Goal: Transaction & Acquisition: Purchase product/service

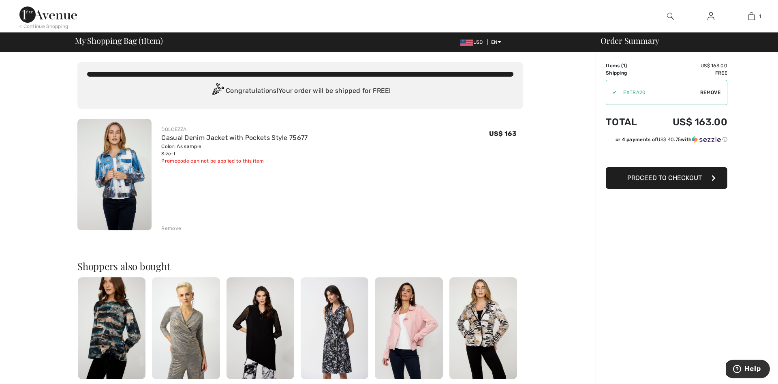
click at [658, 176] on span "Proceed to Checkout" at bounding box center [665, 178] width 75 height 8
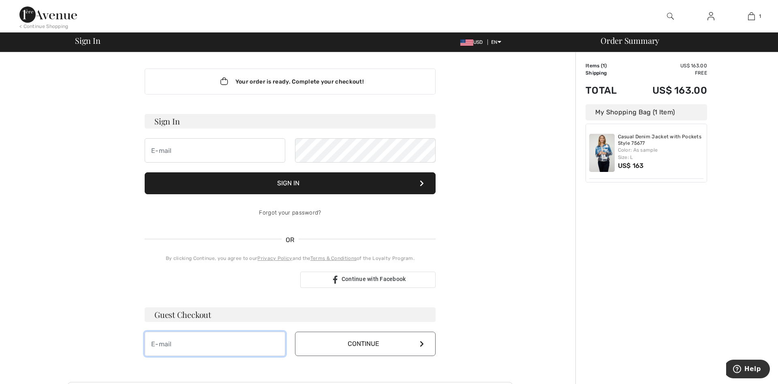
click at [154, 348] on input "email" at bounding box center [215, 344] width 141 height 24
type input "ncdowningva@gmail.com"
click at [364, 343] on button "Continue" at bounding box center [365, 344] width 141 height 24
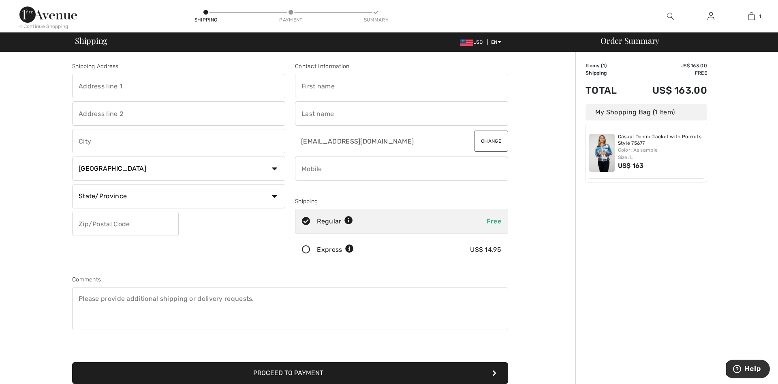
click at [83, 88] on input "text" at bounding box center [178, 86] width 213 height 24
type input "3031 River Reach"
type input "Williamsburg"
select select "US"
type input "23185"
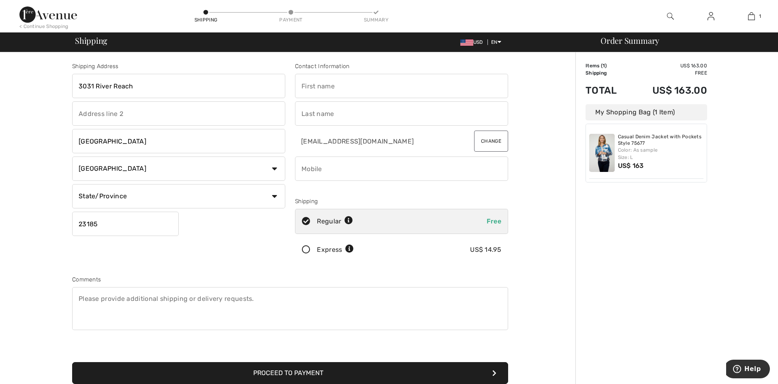
type input "Nancy"
type input "Downing"
click at [305, 171] on input "phone" at bounding box center [401, 169] width 213 height 24
type input "2032537728"
click at [304, 370] on button "Proceed to Payment" at bounding box center [290, 373] width 436 height 22
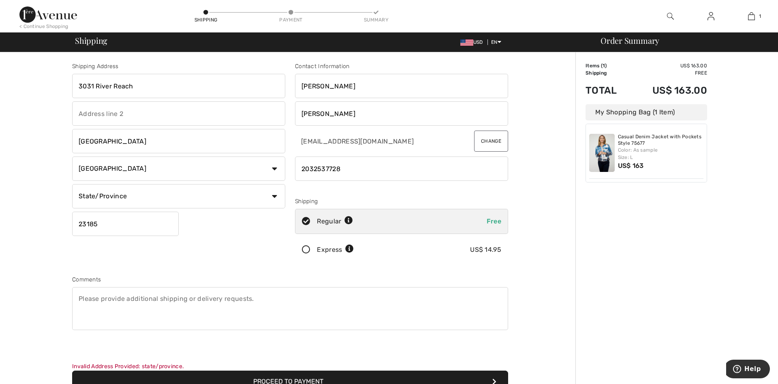
click at [72, 184] on select "State/Province Alabama Alaska American Samoa Arizona Arkansas California Colora…" at bounding box center [178, 196] width 213 height 24
select select "VA"
click option "Virginia" at bounding box center [0, 0] width 0 height 0
click at [315, 375] on button "Proceed to Payment" at bounding box center [290, 382] width 436 height 22
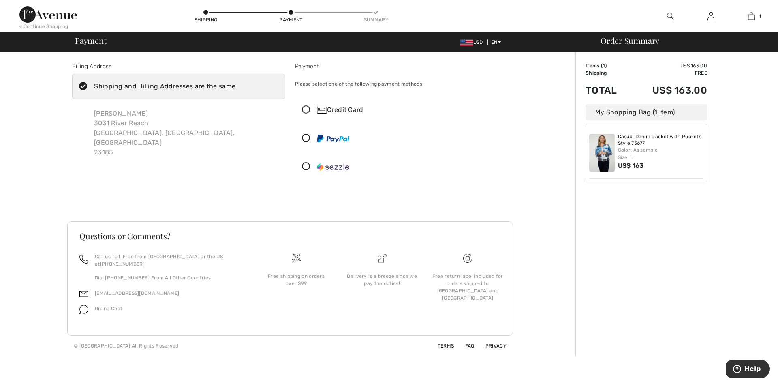
click at [308, 109] on icon at bounding box center [306, 110] width 21 height 9
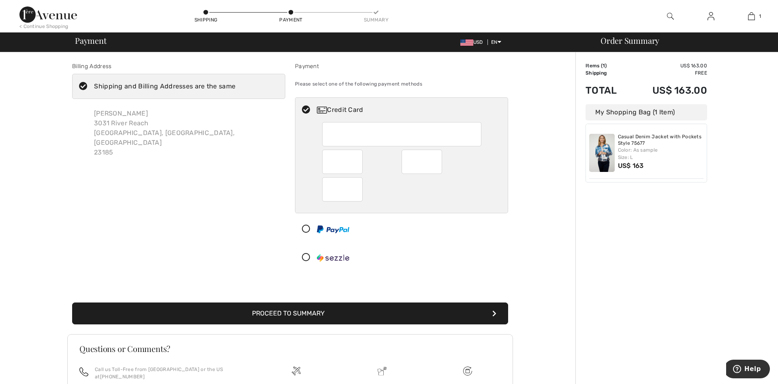
click at [290, 311] on button "Proceed to Summary" at bounding box center [290, 313] width 436 height 22
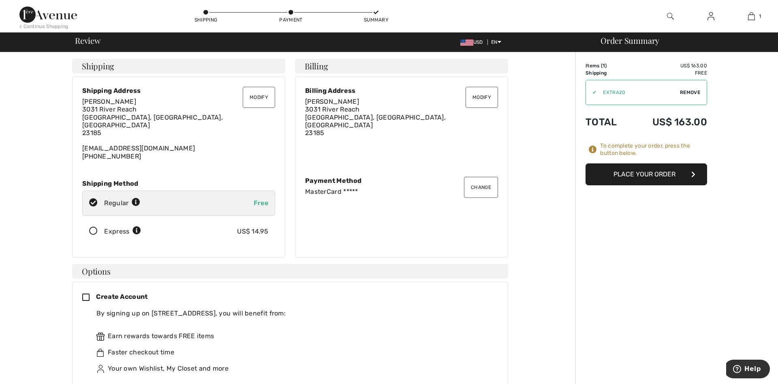
click at [646, 170] on button "Place Your Order" at bounding box center [647, 174] width 122 height 22
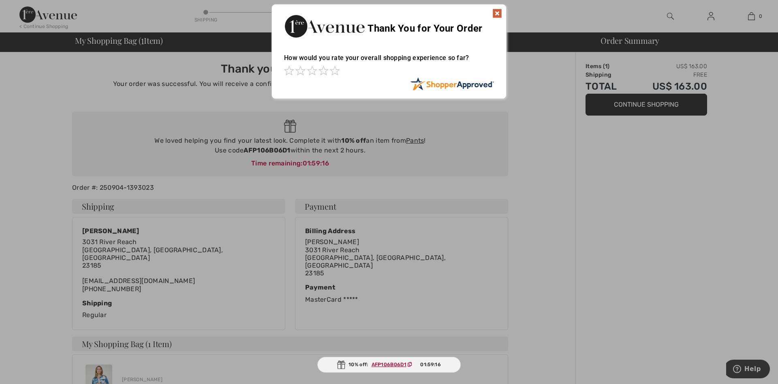
click at [498, 15] on img at bounding box center [498, 14] width 10 height 10
